Goal: Information Seeking & Learning: Learn about a topic

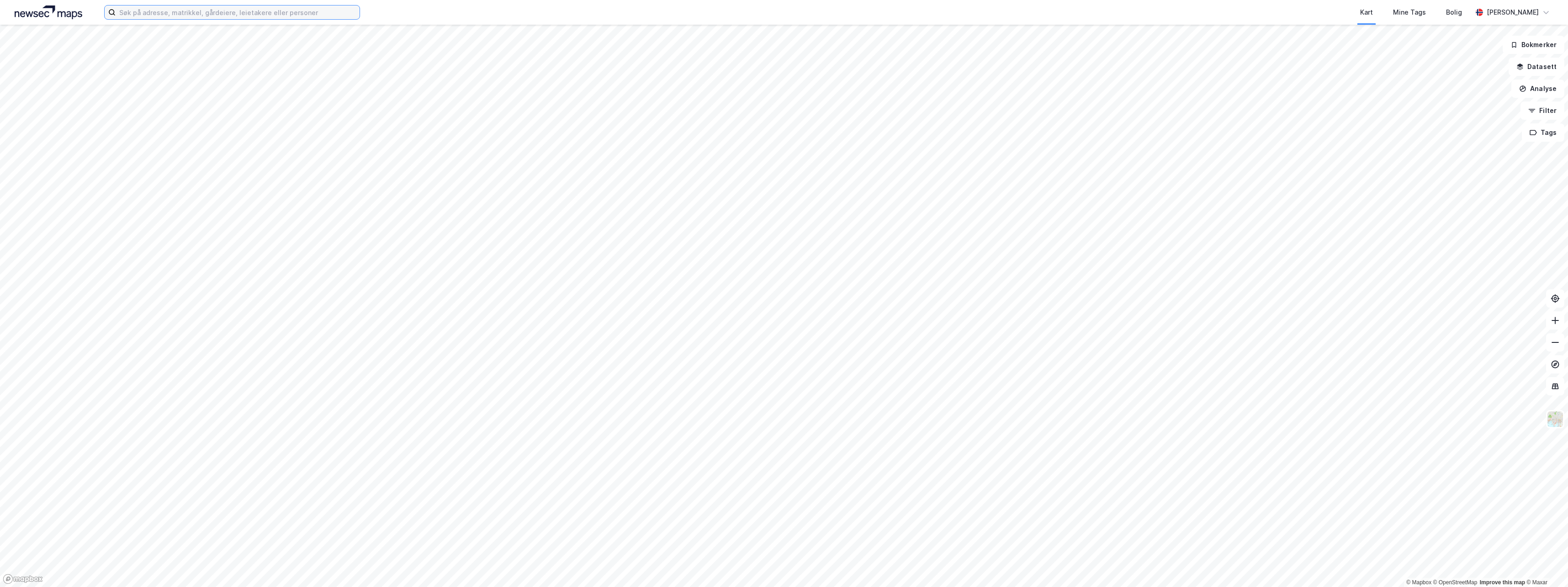
click at [145, 11] on input at bounding box center [238, 12] width 244 height 14
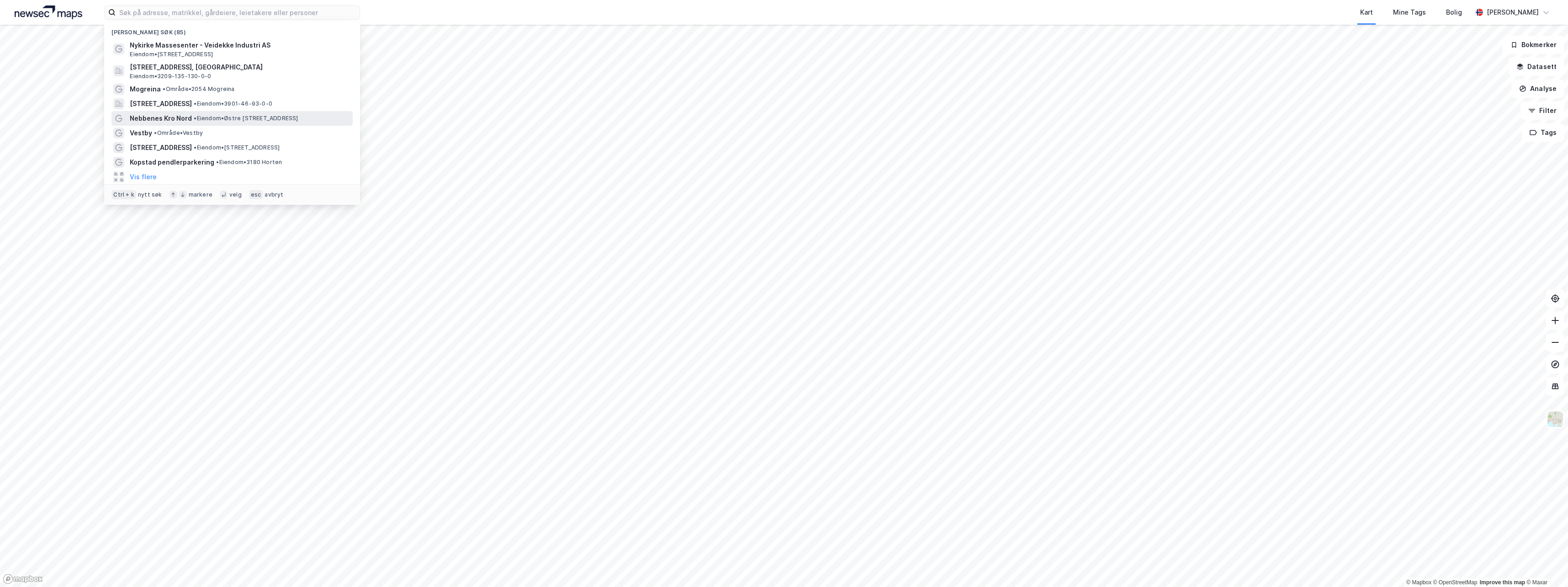
click at [156, 119] on span "Nebbenes Kro Nord" at bounding box center [161, 119] width 62 height 11
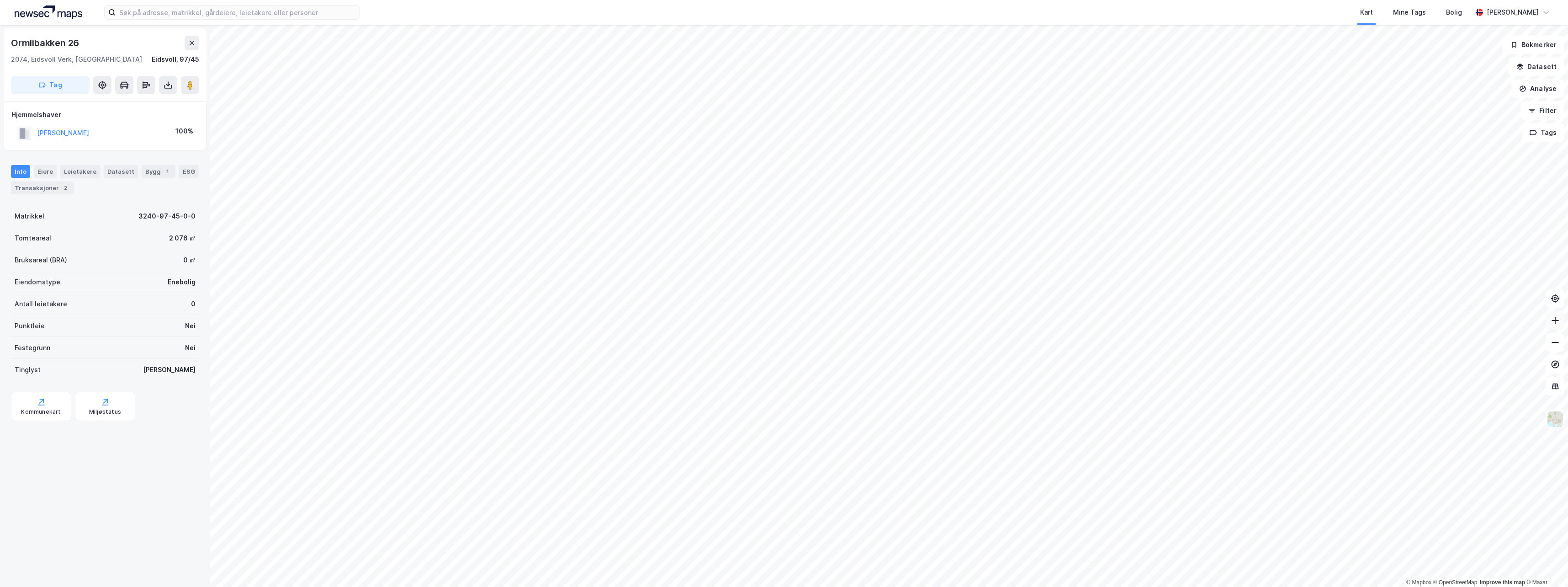
click at [1556, 320] on icon at bounding box center [1555, 320] width 9 height 9
